Goal: Task Accomplishment & Management: Use online tool/utility

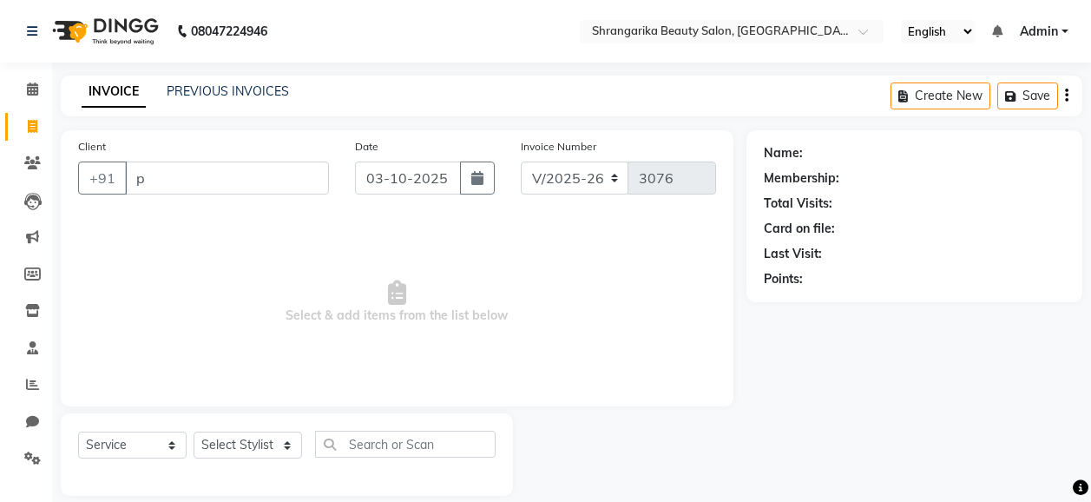
select select "5168"
select select "service"
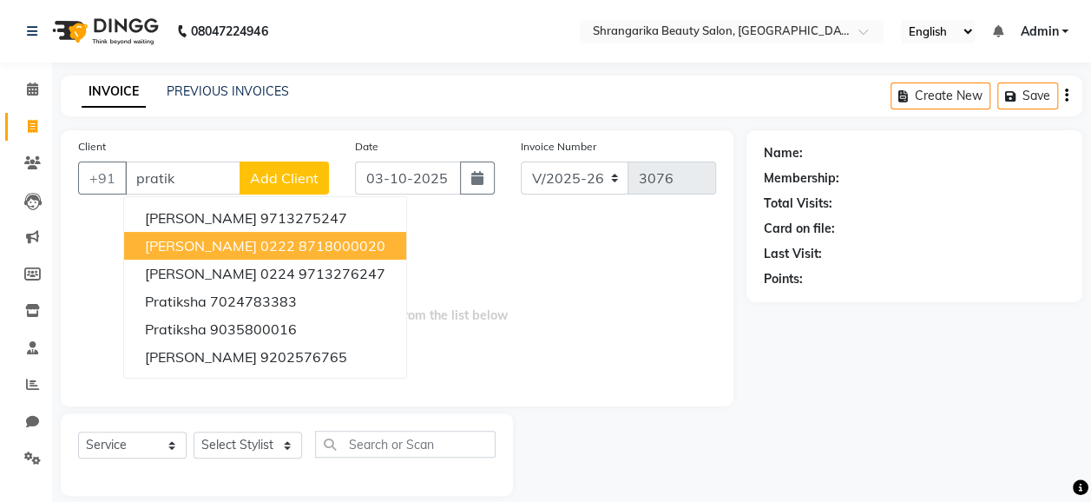
click at [376, 237] on ngb-highlight "8718000020" at bounding box center [341, 245] width 87 height 17
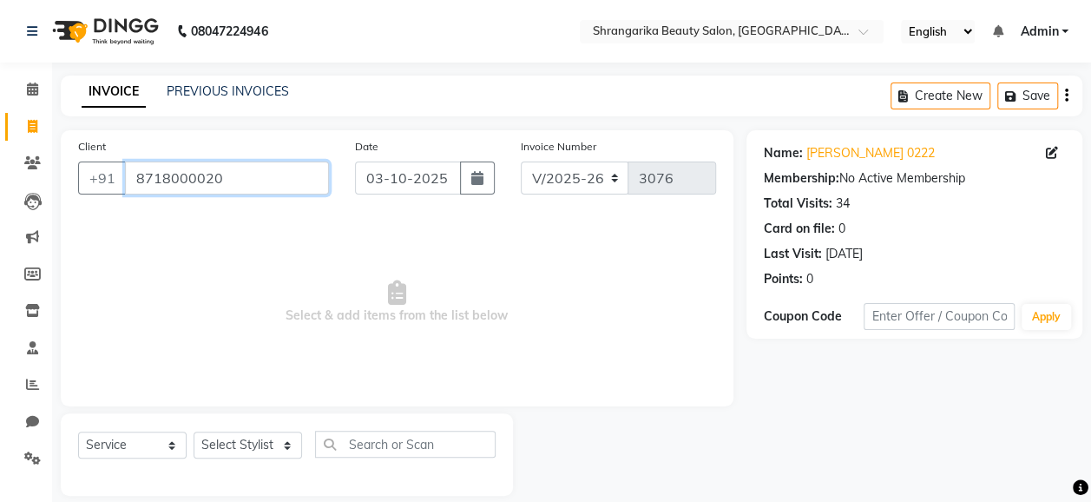
click at [253, 186] on input "8718000020" at bounding box center [227, 177] width 204 height 33
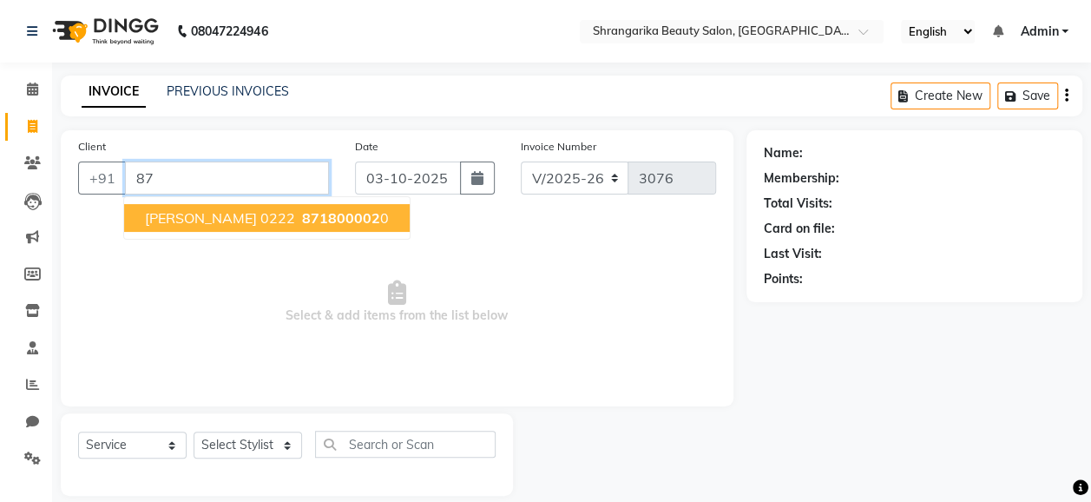
type input "8"
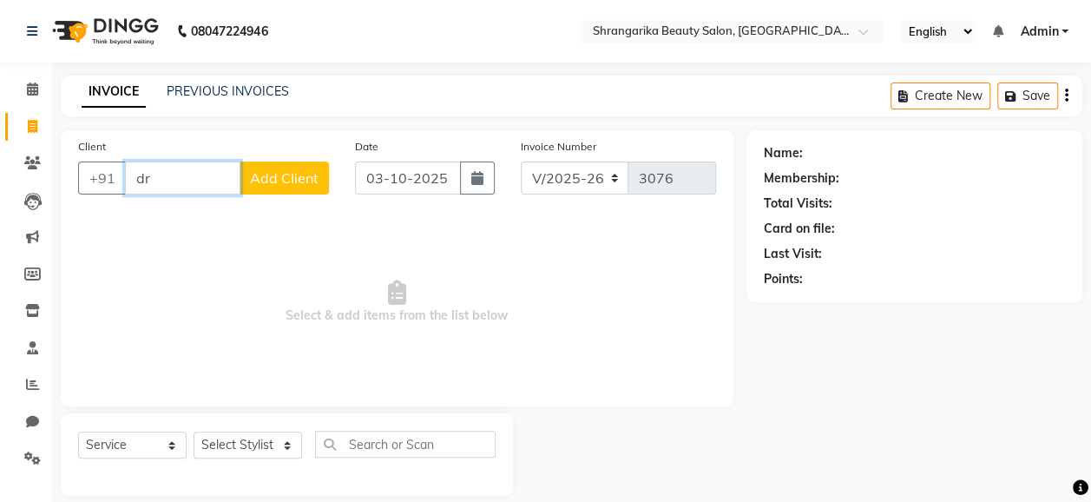
type input "d"
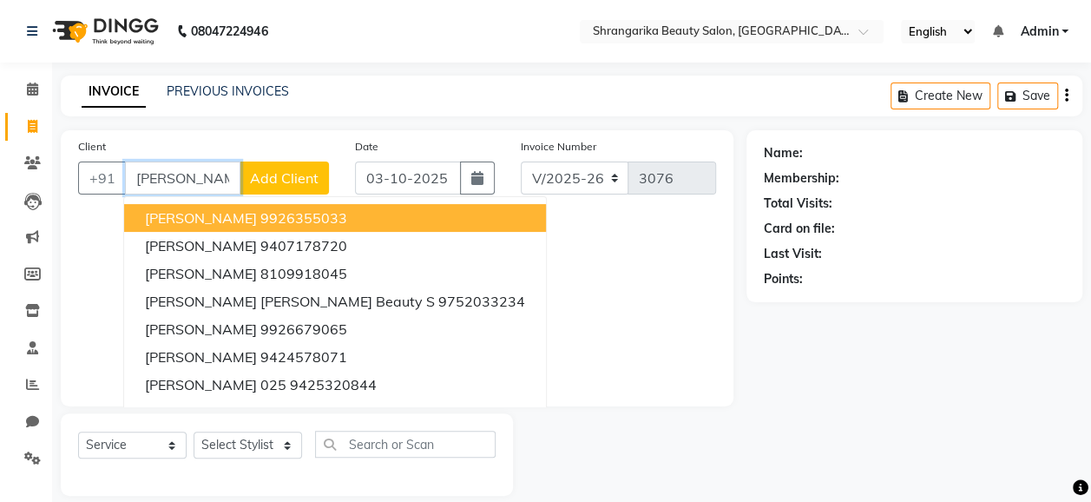
click at [218, 167] on input "[PERSON_NAME]" at bounding box center [182, 177] width 115 height 33
click at [176, 186] on input "[PERSON_NAME]" at bounding box center [182, 177] width 115 height 33
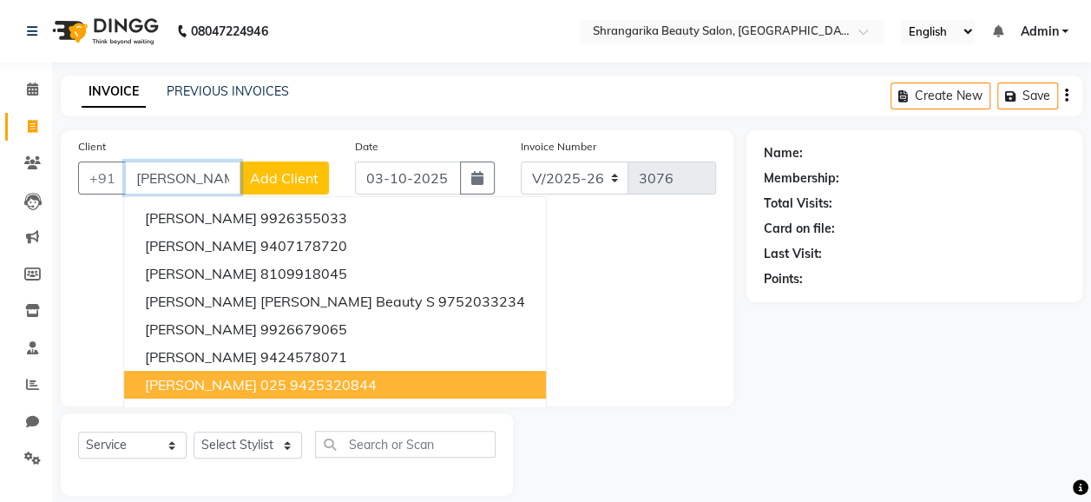
click at [213, 169] on input "[PERSON_NAME]" at bounding box center [182, 177] width 115 height 33
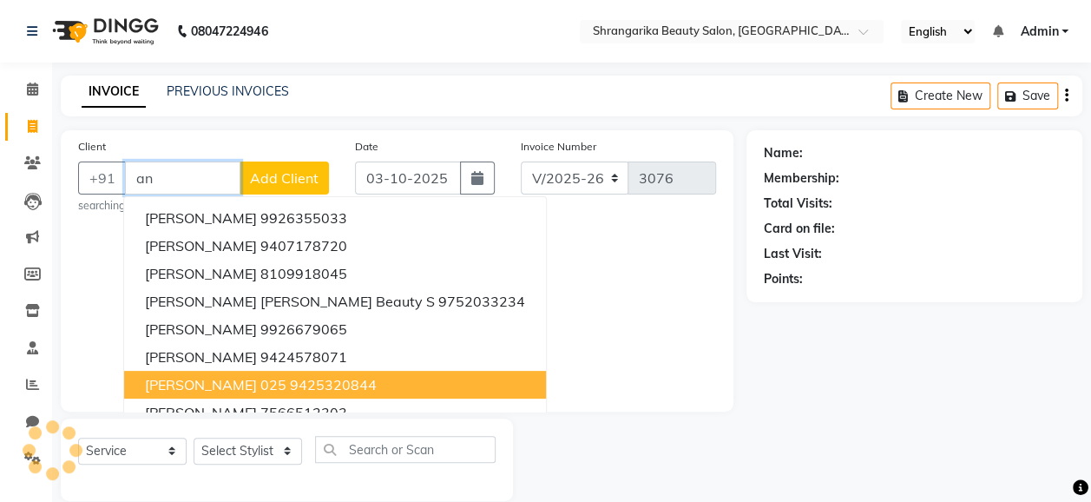
type input "a"
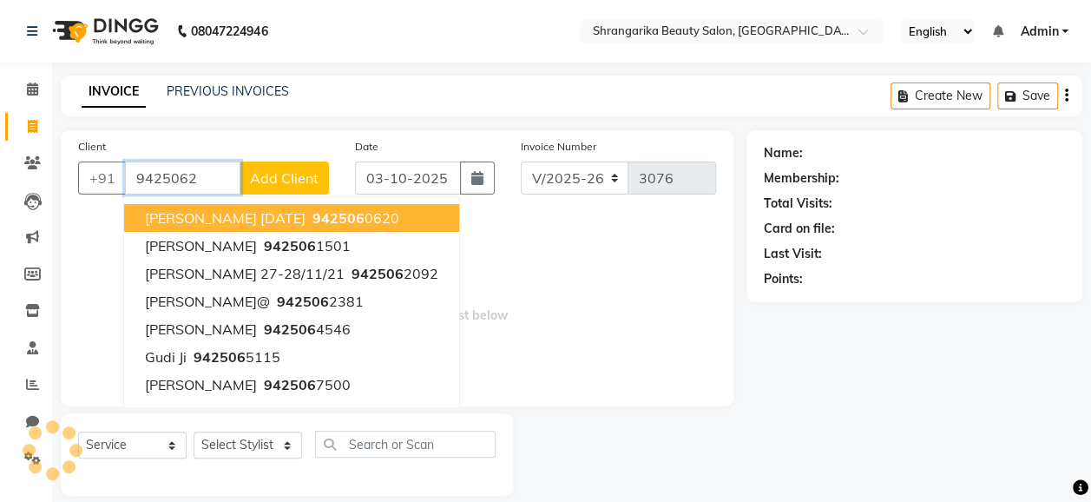
type input "94250624"
